Goal: Information Seeking & Learning: Learn about a topic

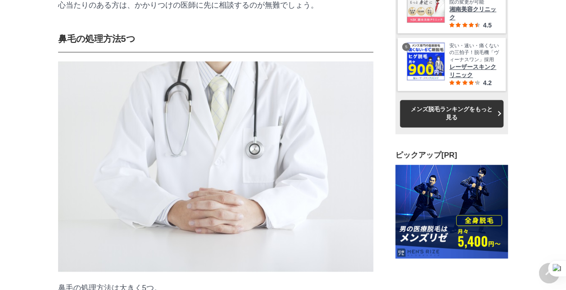
scroll to position [2431, 0]
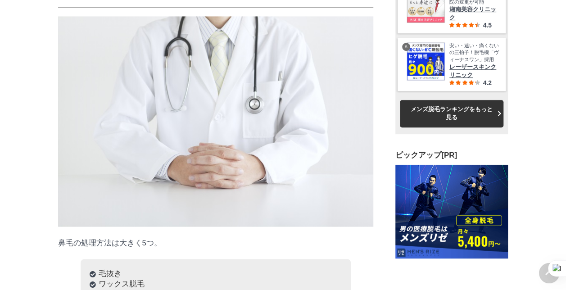
drag, startPoint x: 179, startPoint y: 60, endPoint x: 282, endPoint y: 70, distance: 103.6
drag, startPoint x: 118, startPoint y: 91, endPoint x: 348, endPoint y: 92, distance: 229.6
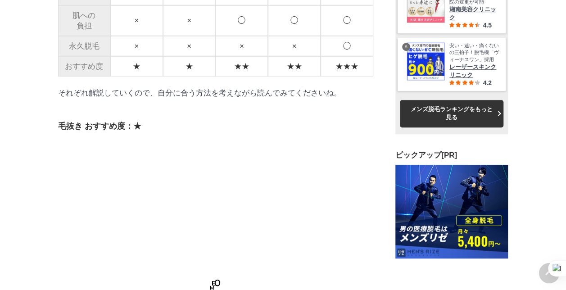
scroll to position [2881, 0]
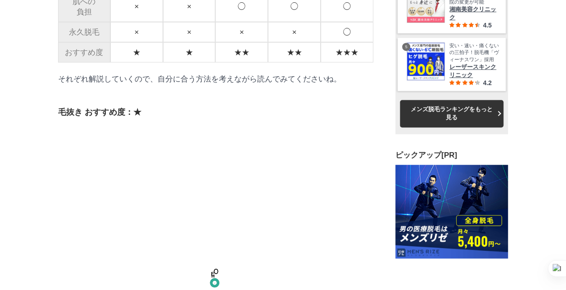
drag, startPoint x: 328, startPoint y: 111, endPoint x: 339, endPoint y: 111, distance: 11.3
drag, startPoint x: 339, startPoint y: 111, endPoint x: 288, endPoint y: 166, distance: 74.8
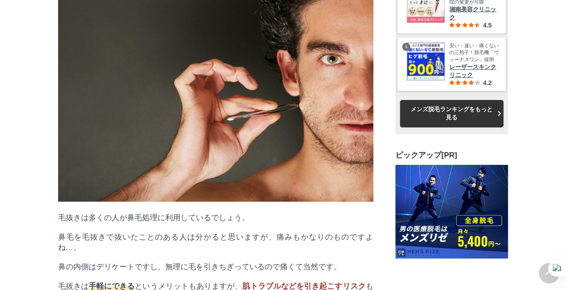
scroll to position [0, 0]
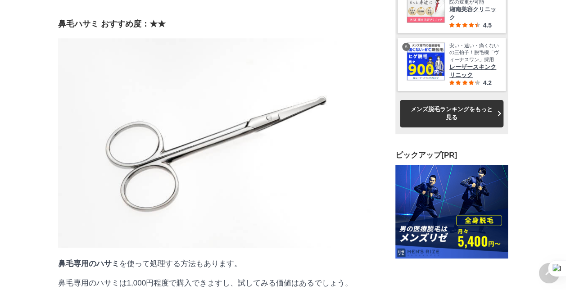
drag, startPoint x: 92, startPoint y: 116, endPoint x: 264, endPoint y: 118, distance: 172.0
drag, startPoint x: 264, startPoint y: 118, endPoint x: 175, endPoint y: 136, distance: 91.1
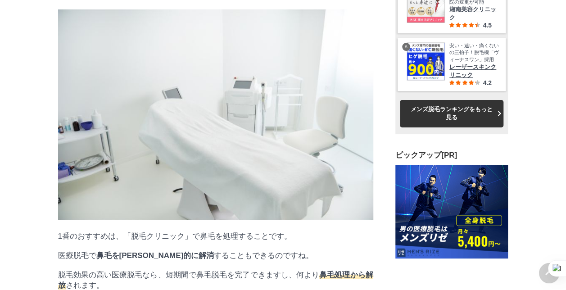
scroll to position [28315, 44570]
drag, startPoint x: 84, startPoint y: 159, endPoint x: 322, endPoint y: 176, distance: 239.2
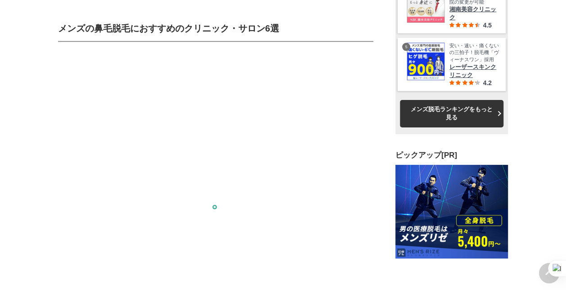
scroll to position [6033, 0]
